Goal: Transaction & Acquisition: Obtain resource

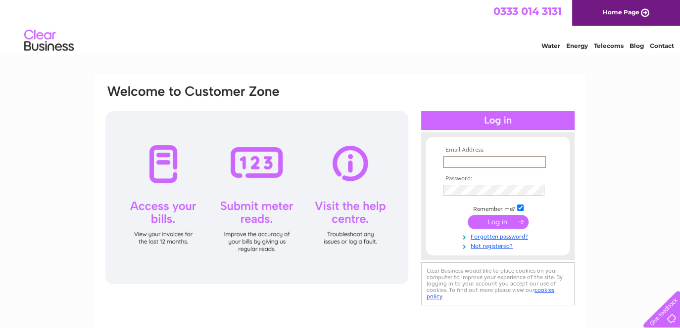
click at [471, 160] on input "text" at bounding box center [494, 162] width 103 height 12
type input "finance@changemh.org"
click at [467, 215] on input "submit" at bounding box center [497, 222] width 61 height 14
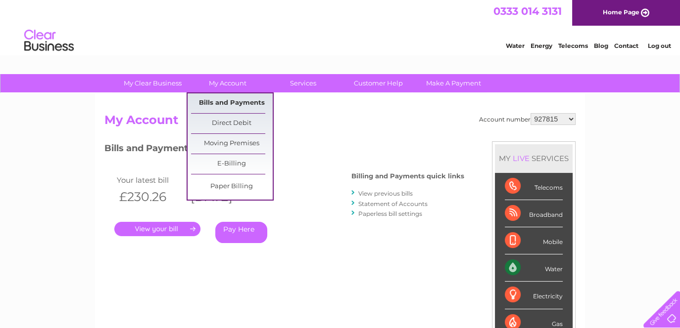
click at [218, 96] on link "Bills and Payments" at bounding box center [232, 103] width 82 height 20
click at [226, 103] on link "Bills and Payments" at bounding box center [232, 103] width 82 height 20
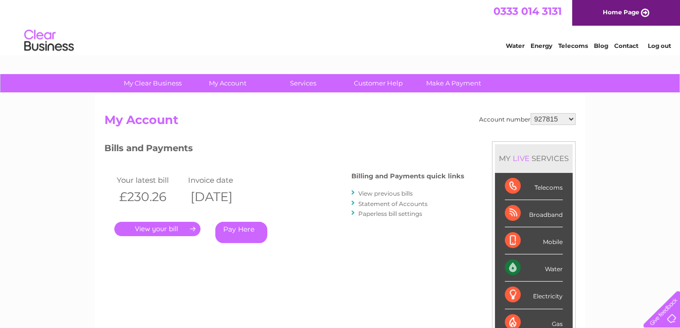
click at [386, 191] on link "View previous bills" at bounding box center [385, 193] width 54 height 7
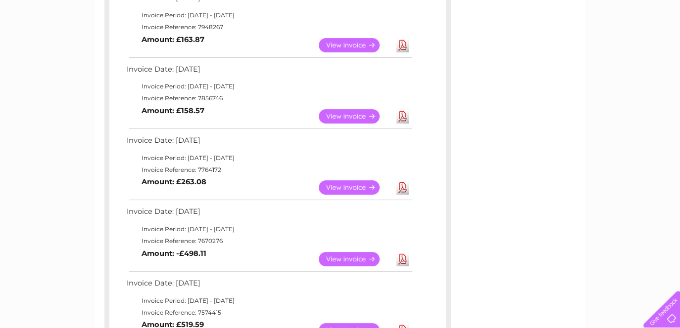
scroll to position [346, 0]
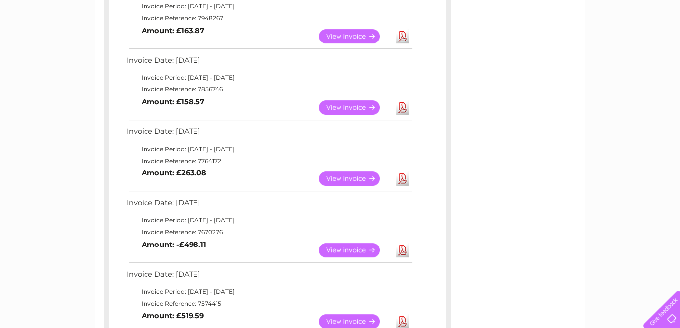
click at [342, 177] on link "View" at bounding box center [355, 179] width 73 height 14
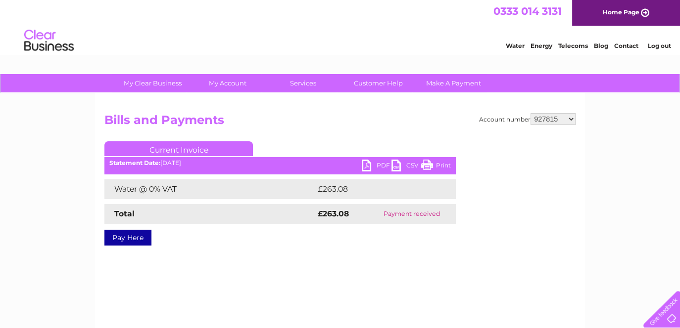
click at [367, 163] on link "PDF" at bounding box center [377, 167] width 30 height 14
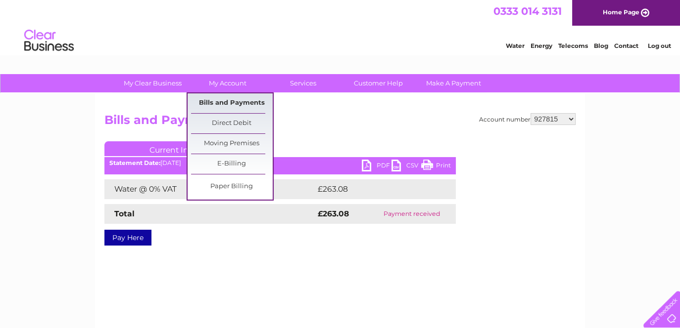
click at [229, 103] on link "Bills and Payments" at bounding box center [232, 103] width 82 height 20
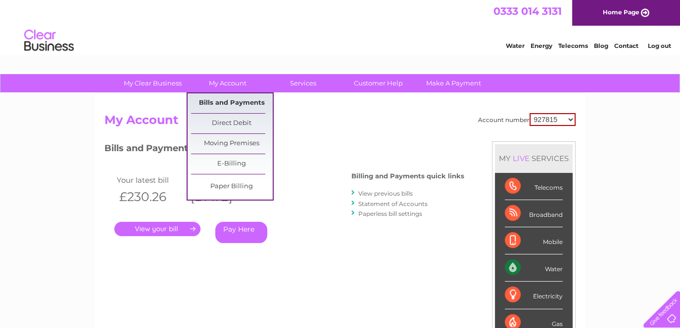
click at [234, 100] on link "Bills and Payments" at bounding box center [232, 103] width 82 height 20
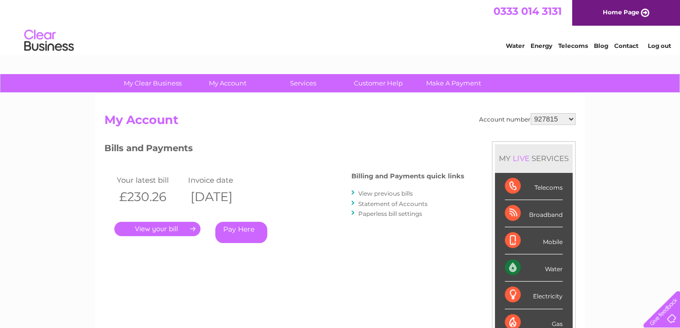
click at [392, 193] on link "View previous bills" at bounding box center [385, 193] width 54 height 7
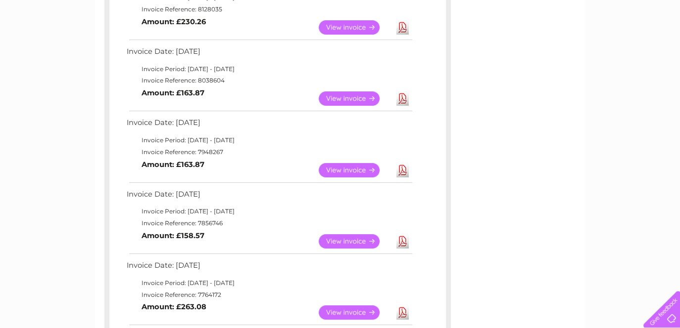
scroll to position [198, 0]
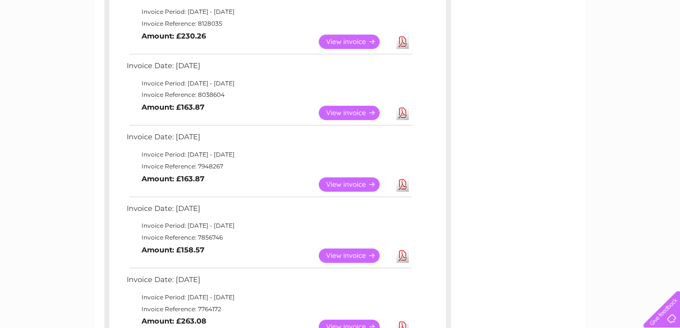
click at [353, 110] on link "View" at bounding box center [355, 113] width 73 height 14
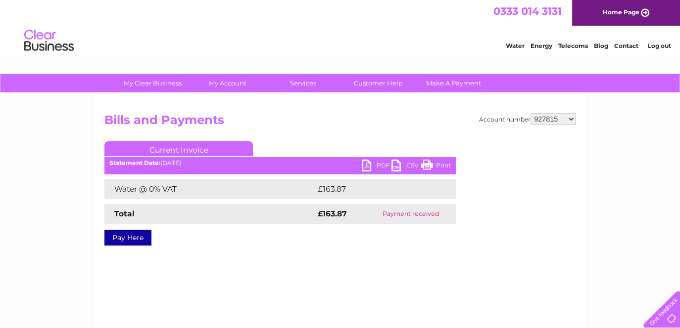
click at [371, 165] on link "PDF" at bounding box center [377, 167] width 30 height 14
click at [660, 44] on link "Log out" at bounding box center [658, 45] width 23 height 7
